Goal: Information Seeking & Learning: Compare options

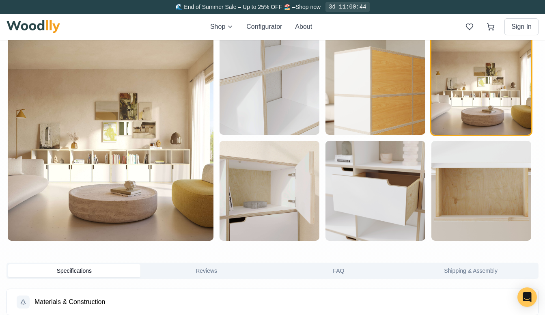
scroll to position [441, 0]
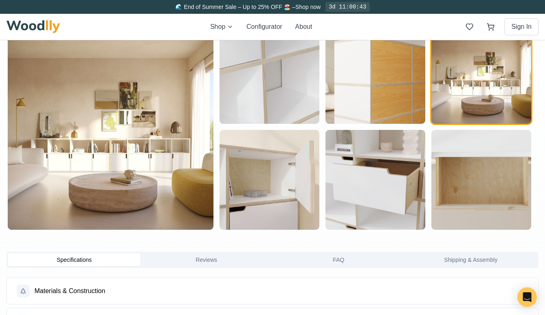
click at [373, 174] on img "button" at bounding box center [376, 180] width 100 height 100
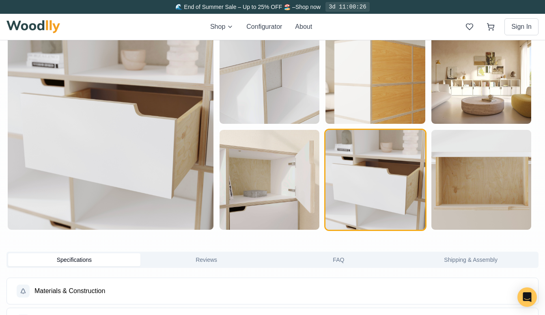
click at [453, 78] on img "button" at bounding box center [482, 74] width 100 height 100
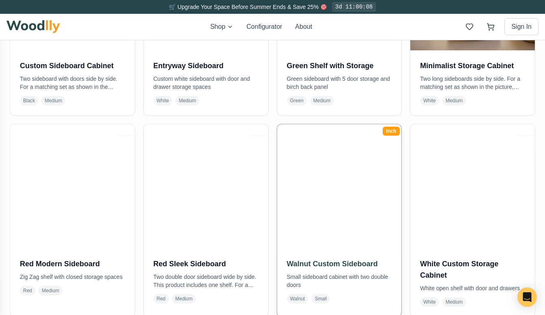
scroll to position [502, 0]
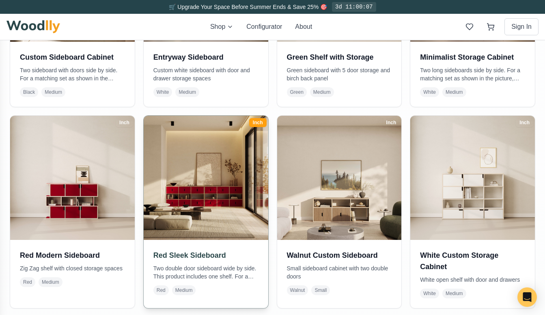
click at [221, 191] on img at bounding box center [205, 177] width 131 height 131
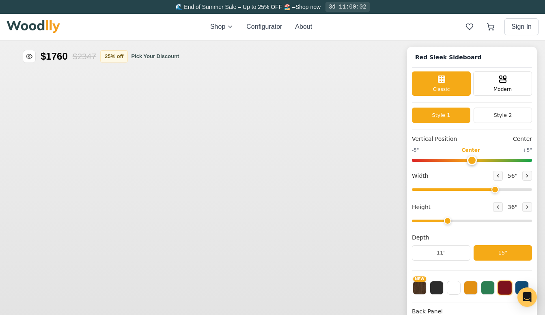
type input "56"
type input "3"
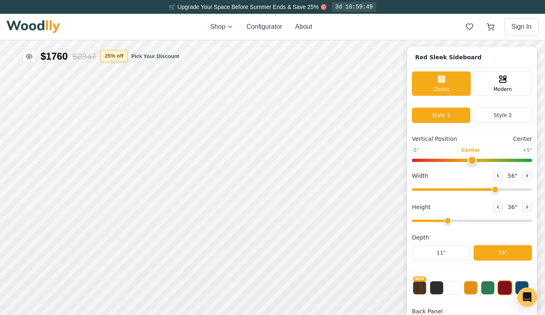
click at [124, 55] on button "25 % off" at bounding box center [114, 56] width 28 height 12
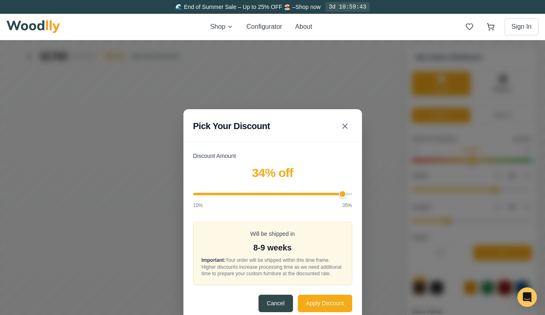
type input "35"
drag, startPoint x: 283, startPoint y: 192, endPoint x: 370, endPoint y: 210, distance: 88.7
click at [370, 210] on div "Pick Your Discount Discount Amount 35 % off 10% 35% Will be shipped in 8-9 week…" at bounding box center [272, 215] width 545 height 350
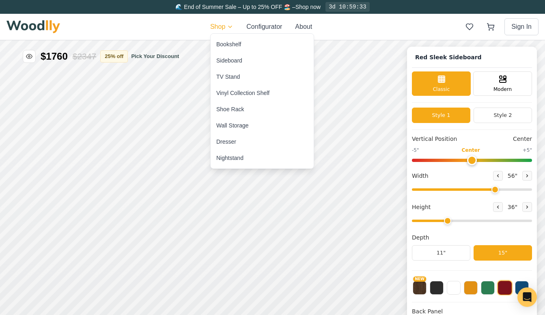
click at [234, 128] on div "Wall Storage" at bounding box center [232, 125] width 32 height 8
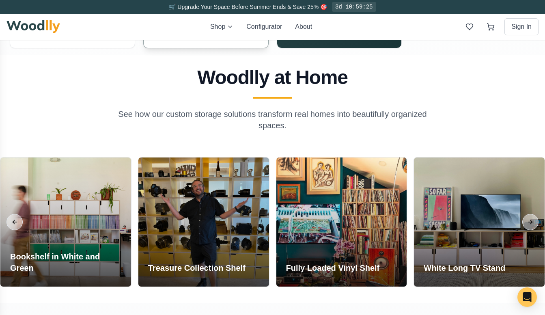
scroll to position [654, 0]
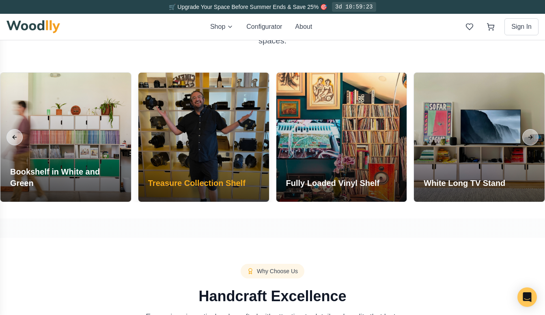
click at [228, 143] on div at bounding box center [203, 137] width 131 height 129
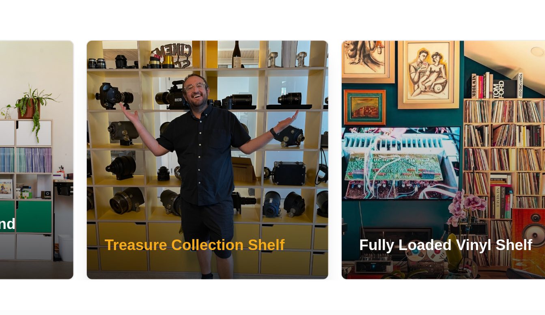
scroll to position [638, 0]
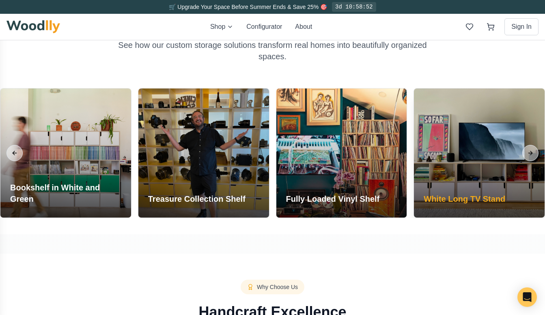
click at [434, 157] on div at bounding box center [479, 152] width 131 height 129
click at [472, 180] on div at bounding box center [479, 152] width 131 height 129
click at [486, 199] on h3 "White Long TV Stand" at bounding box center [464, 198] width 82 height 11
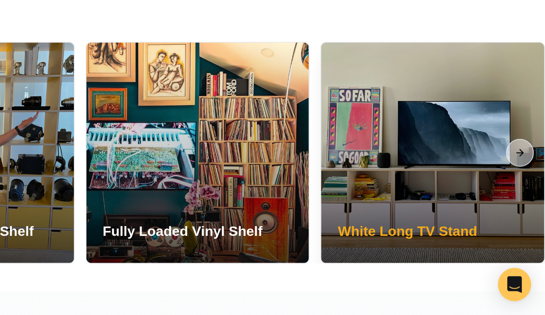
scroll to position [571, 0]
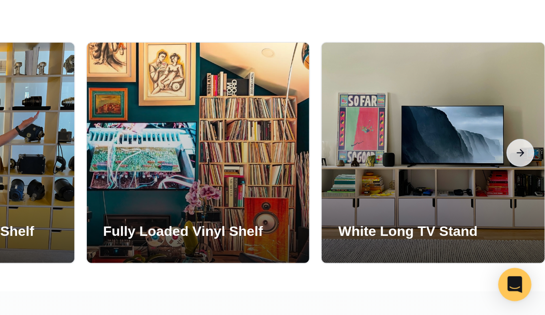
click at [522, 212] on button "Next slide" at bounding box center [530, 220] width 16 height 16
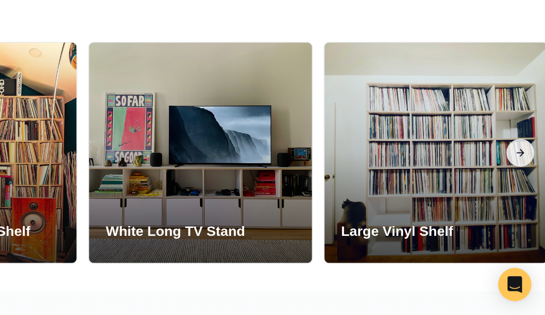
click at [522, 212] on button "Next slide" at bounding box center [530, 220] width 16 height 16
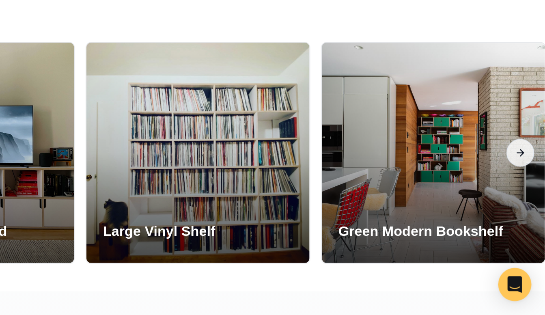
click at [522, 212] on button "Next slide" at bounding box center [530, 220] width 16 height 16
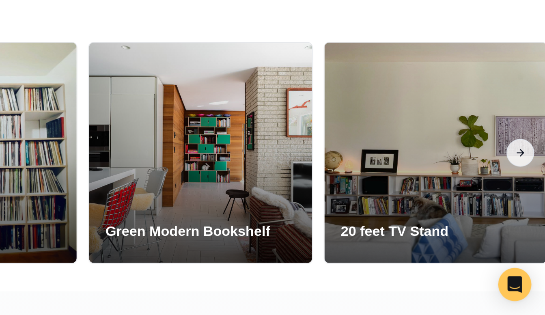
click at [522, 212] on button "Next slide" at bounding box center [530, 220] width 16 height 16
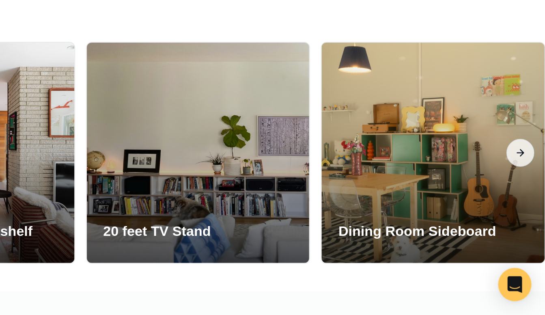
click at [522, 212] on button "Next slide" at bounding box center [530, 220] width 16 height 16
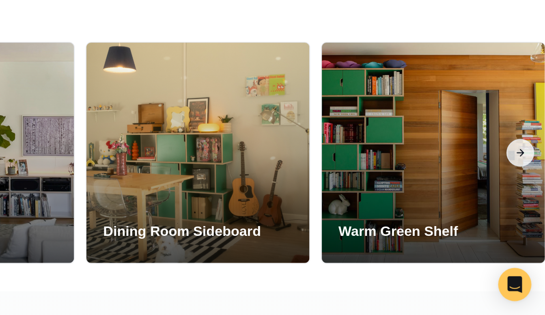
click at [522, 212] on button "Next slide" at bounding box center [530, 220] width 16 height 16
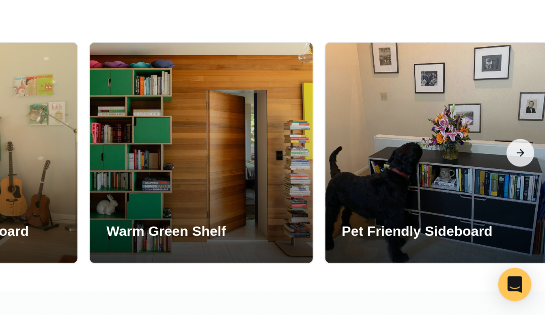
click at [522, 212] on button "Next slide" at bounding box center [530, 220] width 16 height 16
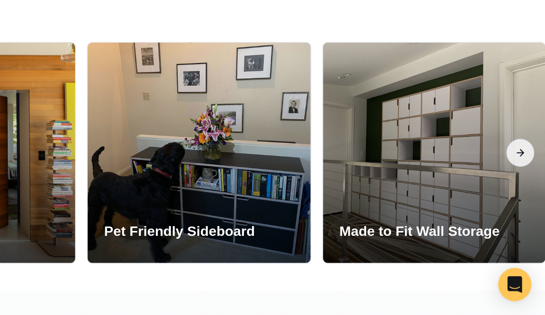
click at [522, 212] on button "Next slide" at bounding box center [530, 220] width 16 height 16
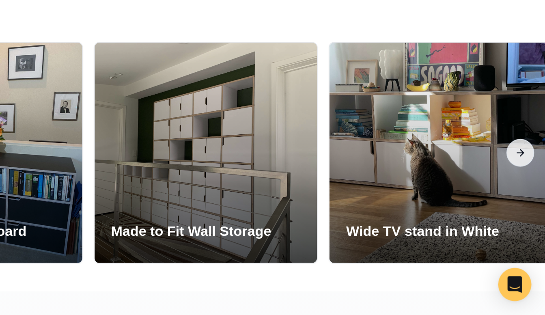
click at [522, 212] on button "Next slide" at bounding box center [530, 220] width 16 height 16
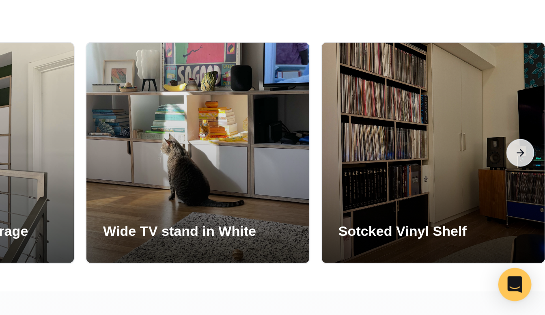
click at [522, 212] on button "Next slide" at bounding box center [530, 220] width 16 height 16
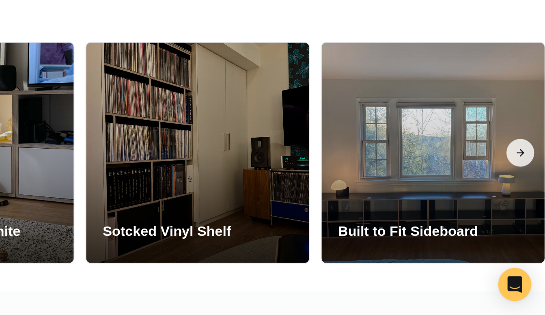
click at [522, 212] on button "Next slide" at bounding box center [530, 220] width 16 height 16
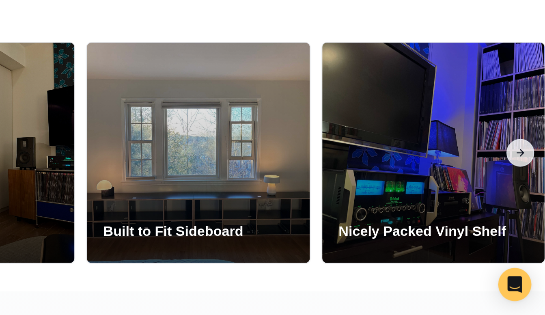
click at [522, 212] on button "Next slide" at bounding box center [530, 220] width 16 height 16
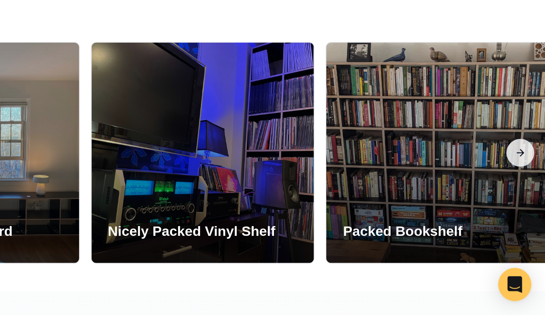
click at [522, 212] on button "Next slide" at bounding box center [530, 220] width 16 height 16
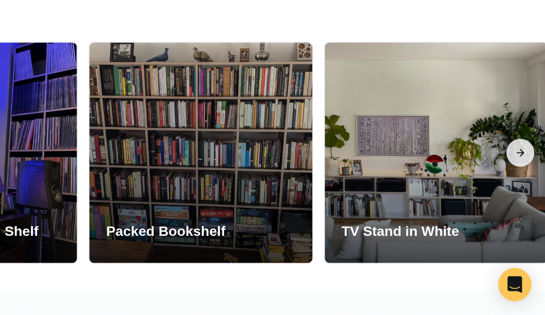
click at [522, 212] on button "Next slide" at bounding box center [530, 220] width 16 height 16
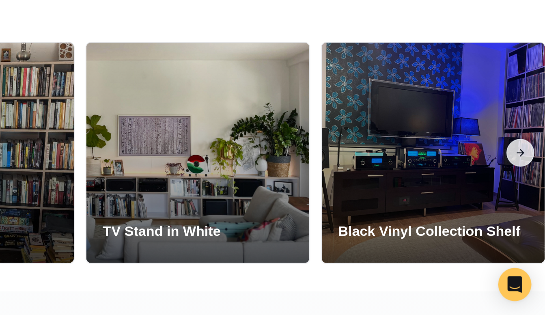
click at [522, 212] on button "Next slide" at bounding box center [530, 220] width 16 height 16
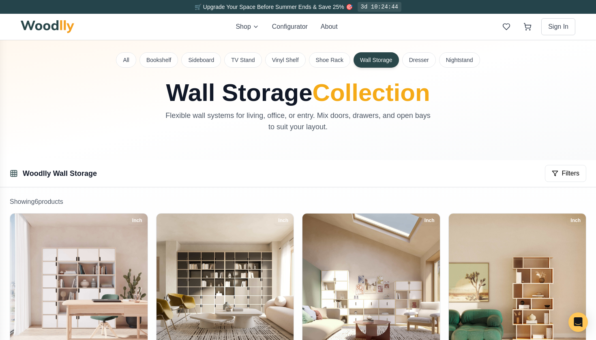
scroll to position [5, 0]
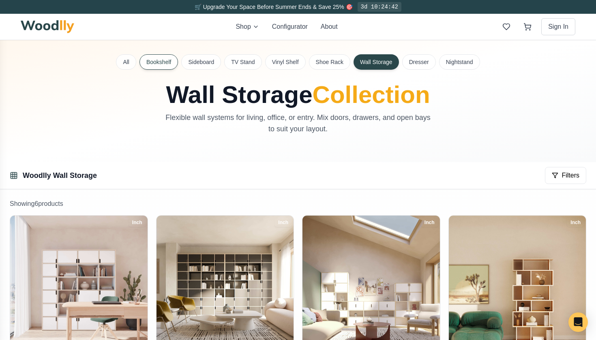
click at [163, 61] on button "Bookshelf" at bounding box center [159, 61] width 39 height 15
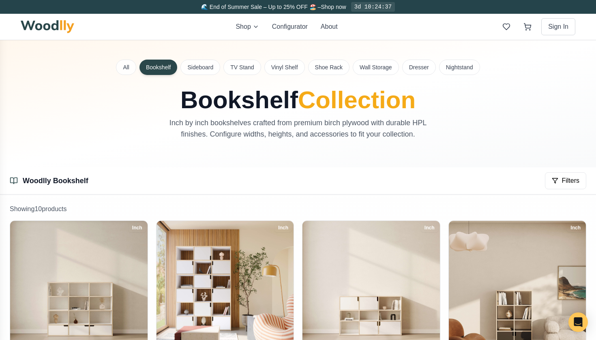
click at [287, 56] on div "All Bookshelf Sideboard TV Stand Vinyl Shelf Shoe Rack Wall Storage Dresser Nig…" at bounding box center [298, 103] width 568 height 127
click at [287, 62] on button "Vinyl Shelf" at bounding box center [284, 67] width 41 height 15
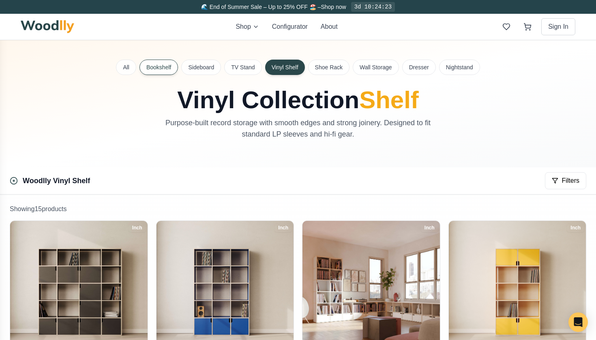
click at [169, 63] on button "Bookshelf" at bounding box center [159, 67] width 39 height 15
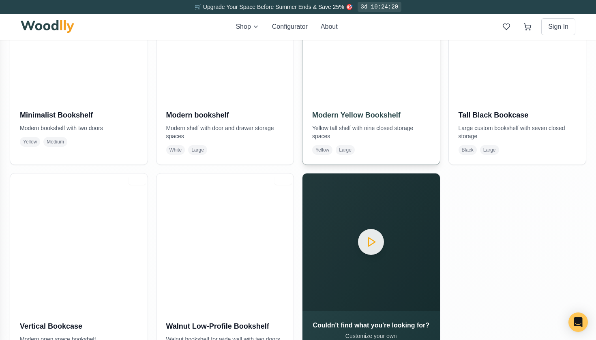
scroll to position [471, 0]
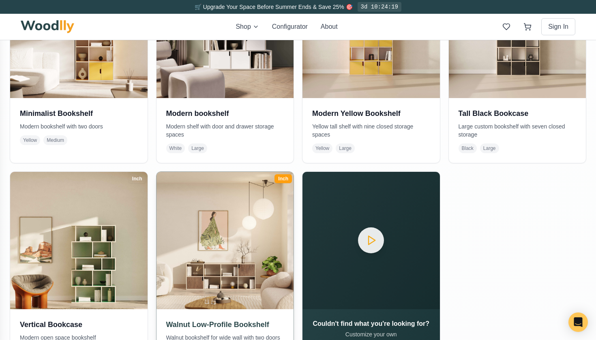
click at [234, 274] on img at bounding box center [225, 241] width 144 height 144
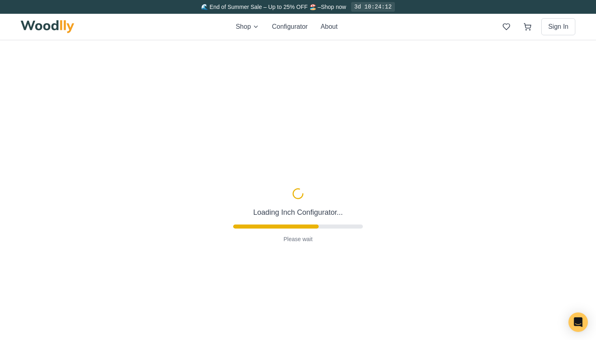
type input "68"
type input "2"
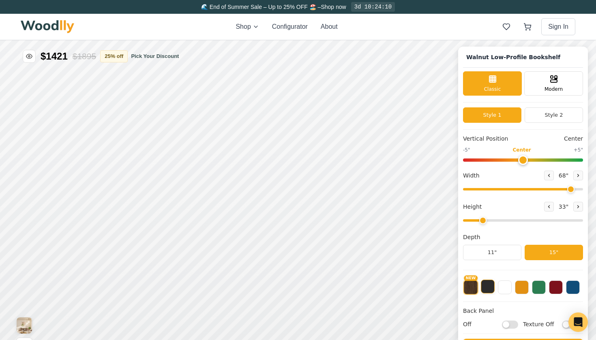
click at [489, 287] on button at bounding box center [488, 287] width 14 height 14
click at [544, 292] on button at bounding box center [556, 287] width 14 height 14
click at [285, 28] on button "Configurator" at bounding box center [290, 27] width 36 height 10
type input "63"
type input "2"
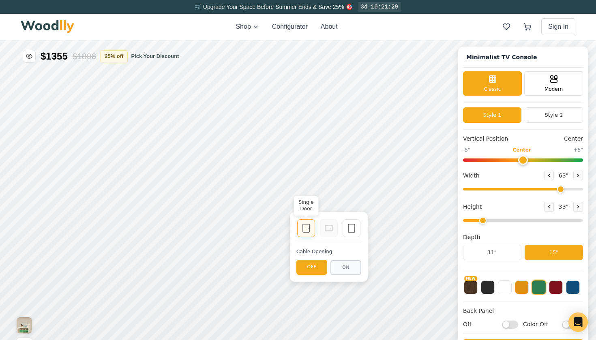
click at [307, 230] on icon at bounding box center [306, 228] width 10 height 10
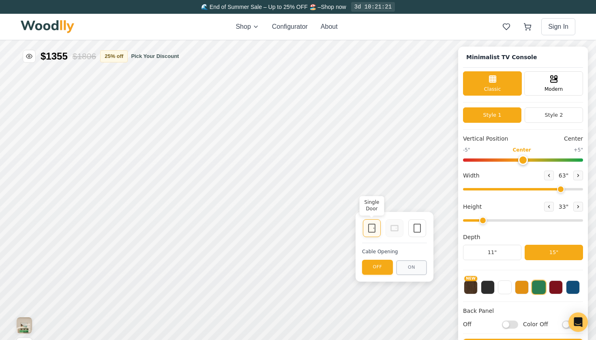
click at [371, 230] on icon at bounding box center [372, 228] width 10 height 10
click at [403, 269] on button "ON" at bounding box center [411, 267] width 31 height 15
click at [375, 231] on rect at bounding box center [372, 228] width 6 height 8
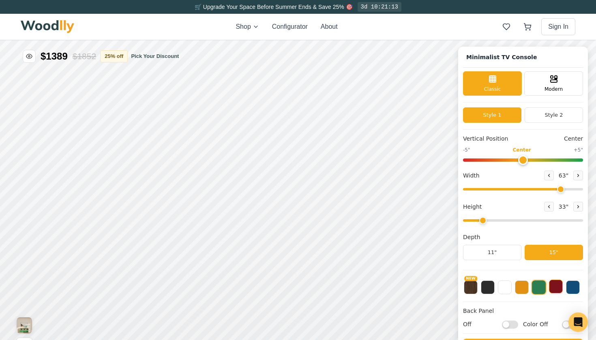
click at [544, 283] on button at bounding box center [556, 287] width 14 height 14
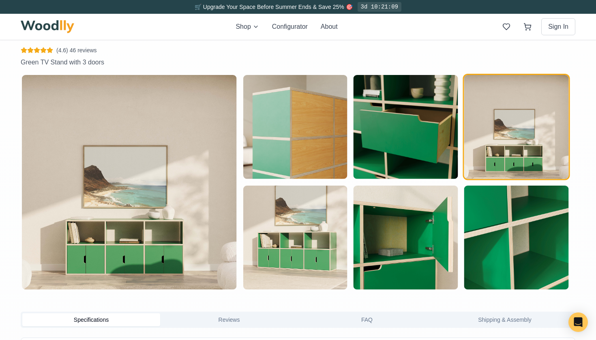
scroll to position [390, 0]
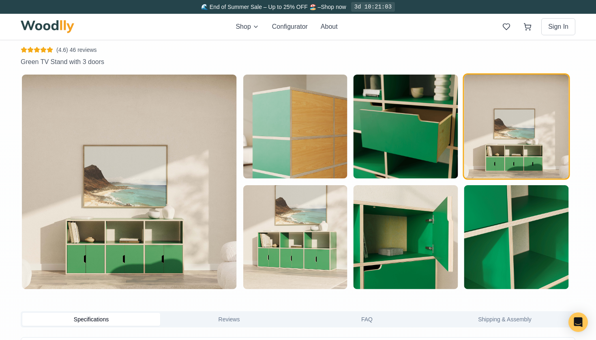
click at [415, 141] on img "button" at bounding box center [406, 127] width 104 height 104
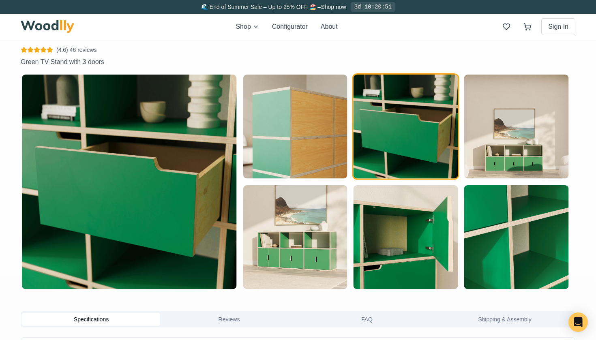
click at [289, 245] on img "button" at bounding box center [295, 237] width 104 height 104
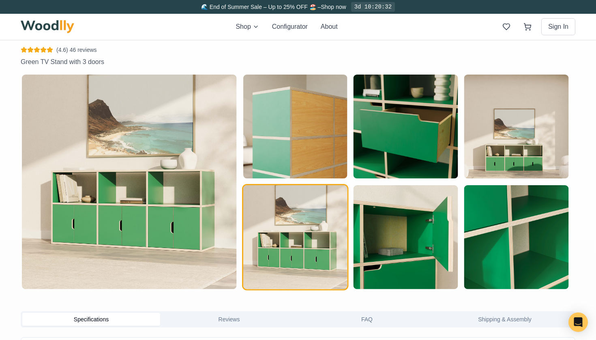
click at [296, 142] on img "button" at bounding box center [295, 127] width 104 height 104
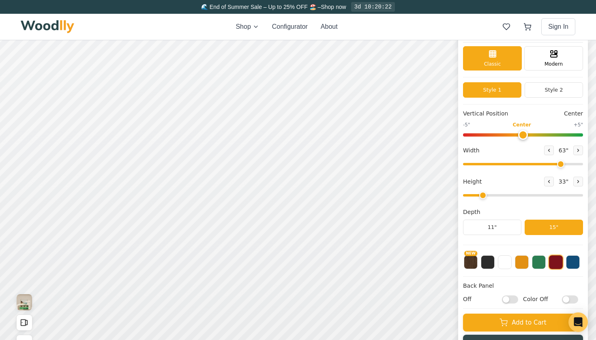
scroll to position [24, 0]
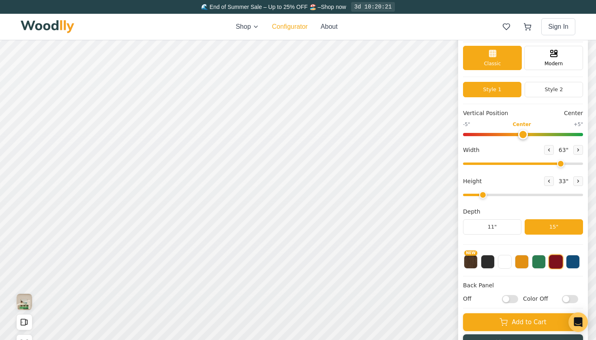
click at [290, 28] on button "Configurator" at bounding box center [290, 27] width 36 height 10
click at [293, 27] on button "Configurator" at bounding box center [290, 27] width 36 height 10
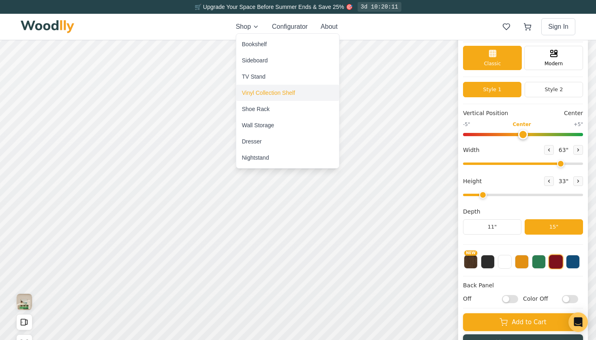
click at [254, 93] on div "Vinyl Collection Shelf" at bounding box center [268, 93] width 53 height 8
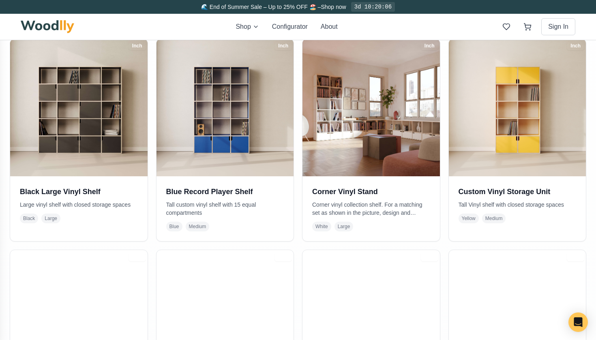
scroll to position [185, 0]
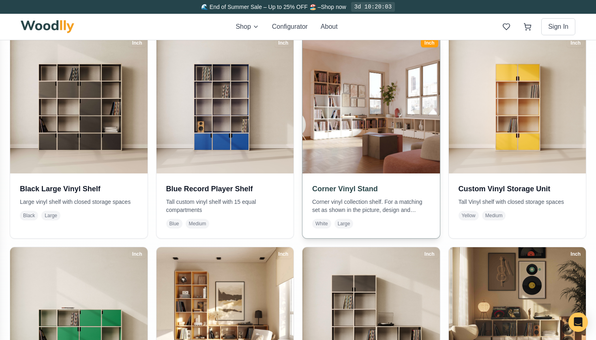
click at [369, 155] on img at bounding box center [371, 105] width 144 height 144
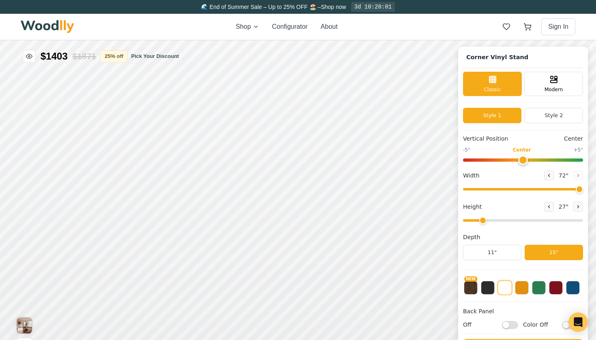
type input "72"
type input "2"
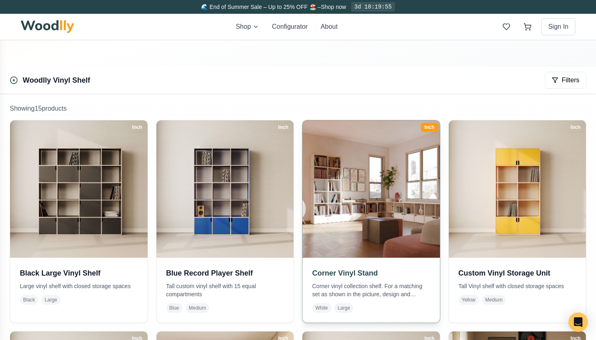
scroll to position [33, 0]
